Goal: Transaction & Acquisition: Obtain resource

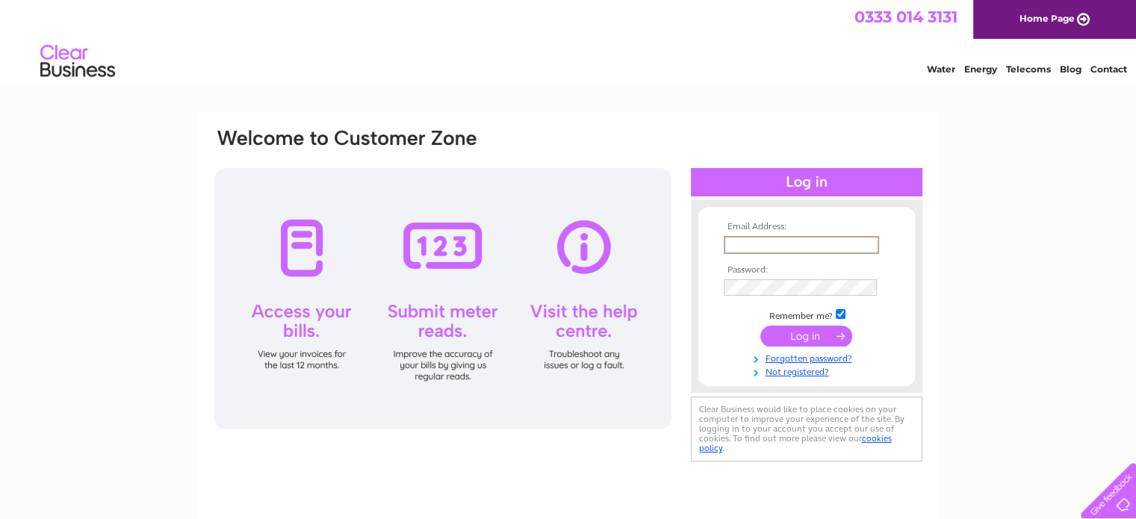
click at [846, 243] on input "text" at bounding box center [801, 245] width 155 height 18
type input "gordon@springwater-direct.net"
click at [776, 335] on input "submit" at bounding box center [806, 334] width 92 height 21
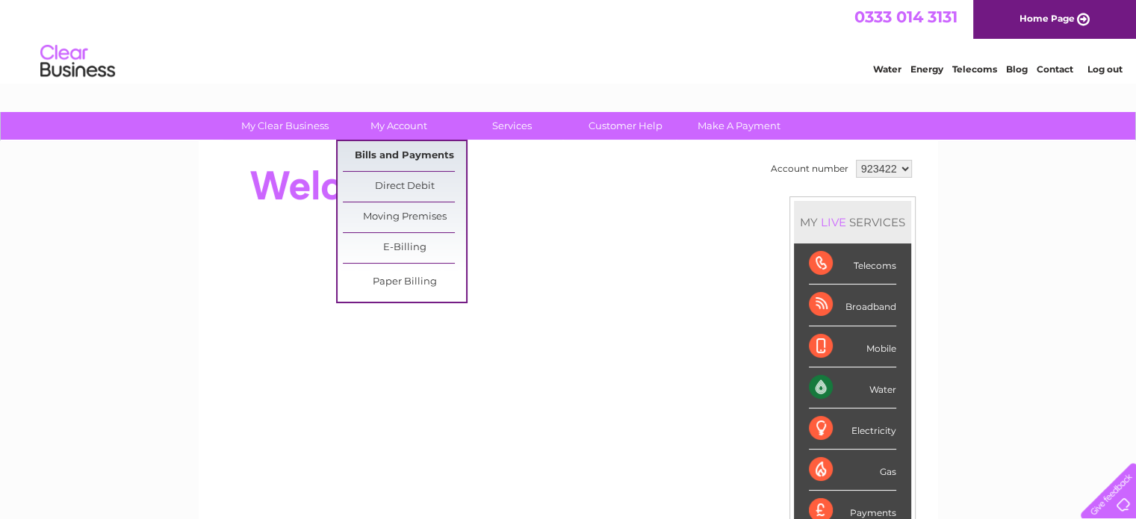
click at [412, 155] on link "Bills and Payments" at bounding box center [404, 156] width 123 height 30
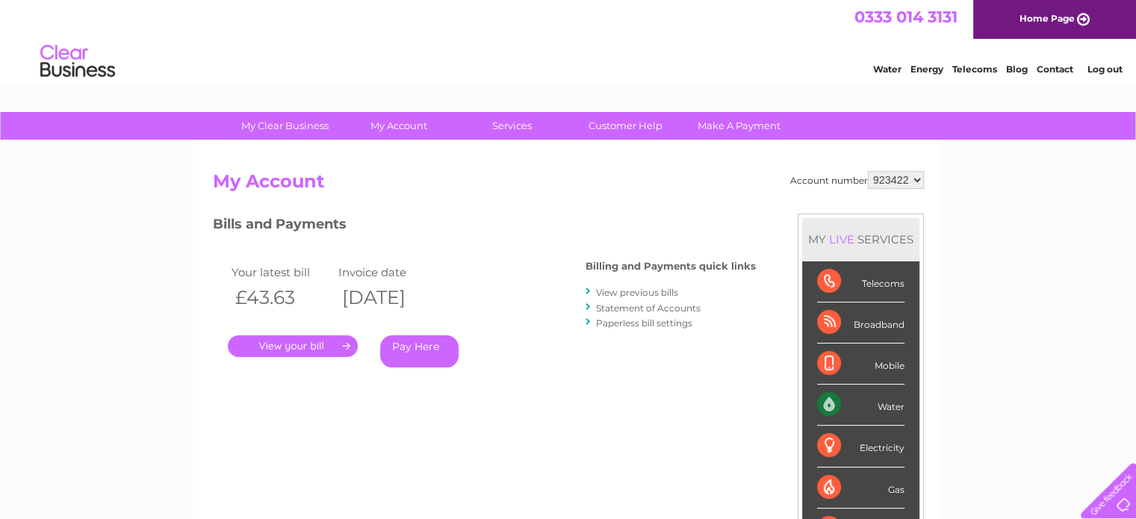
click at [294, 348] on link "." at bounding box center [293, 346] width 130 height 22
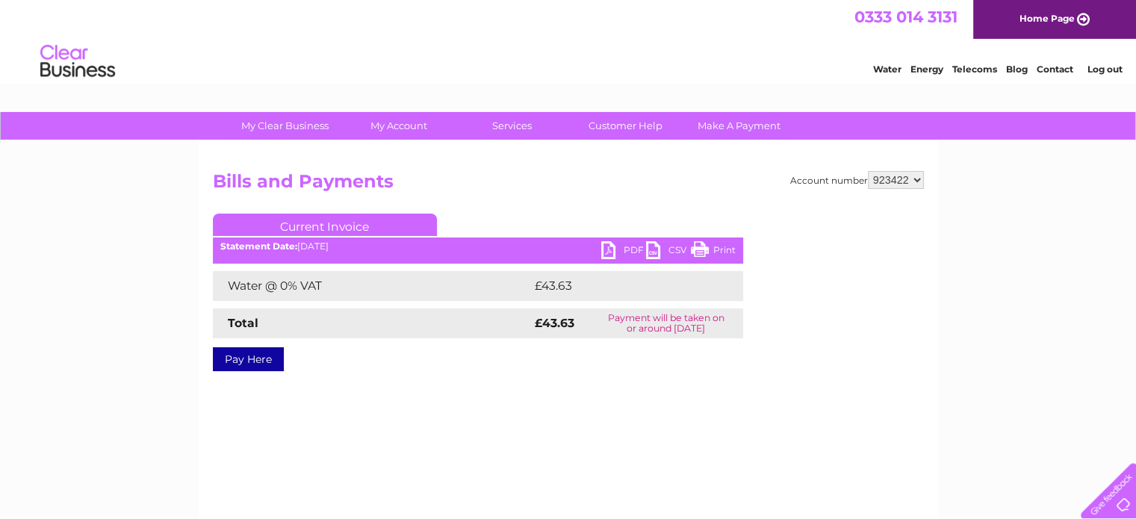
click at [630, 246] on link "PDF" at bounding box center [623, 252] width 45 height 22
click at [1117, 67] on link "Log out" at bounding box center [1104, 68] width 35 height 11
